Goal: Register for event/course

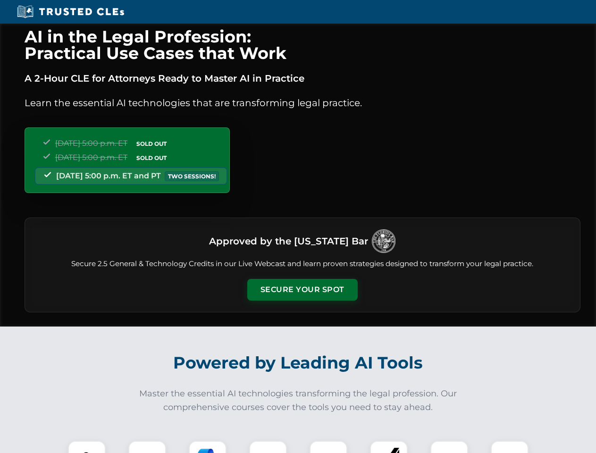
click at [302, 290] on button "Secure Your Spot" at bounding box center [302, 290] width 110 height 22
click at [87, 447] on img at bounding box center [86, 459] width 27 height 27
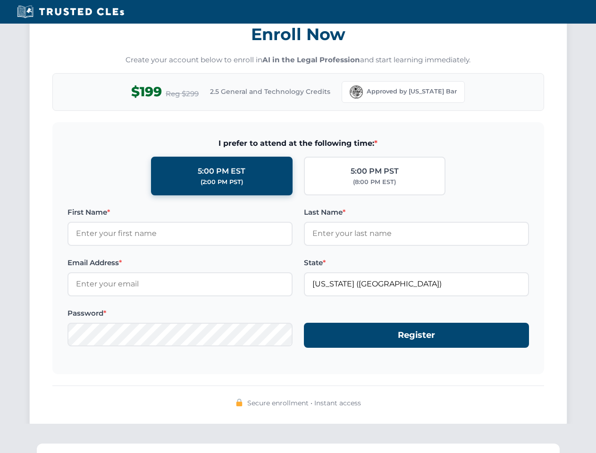
scroll to position [926, 0]
